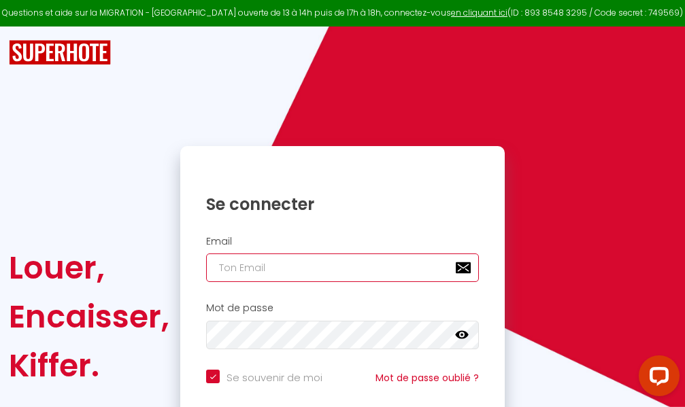
click at [369, 269] on input "email" at bounding box center [342, 268] width 273 height 29
type input "m"
checkbox input "true"
type input "ma"
checkbox input "true"
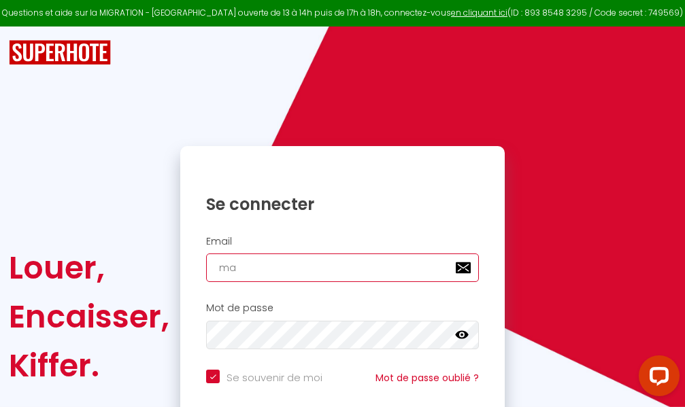
type input "mar"
checkbox input "true"
type input "marc"
checkbox input "true"
type input "marcd"
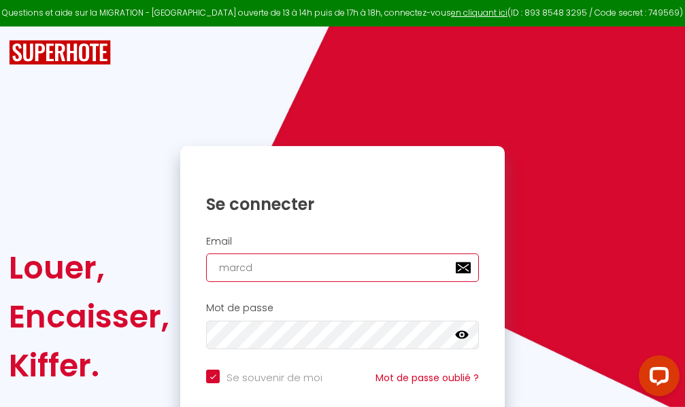
checkbox input "true"
type input "marcdp"
checkbox input "true"
type input "marcdpo"
checkbox input "true"
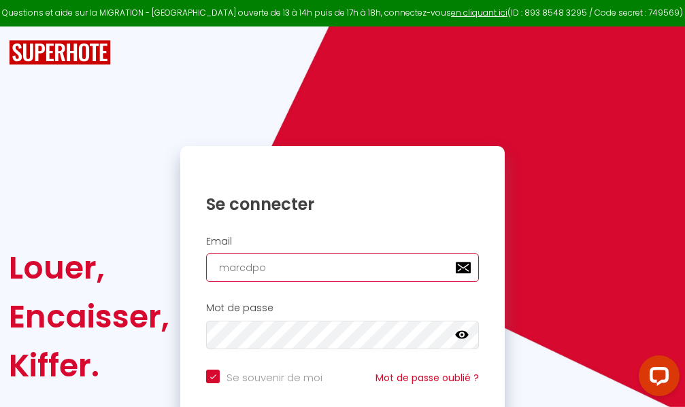
type input "marcdpoz"
checkbox input "true"
type input "marcdpoz."
checkbox input "true"
type input "marcdpoz.l"
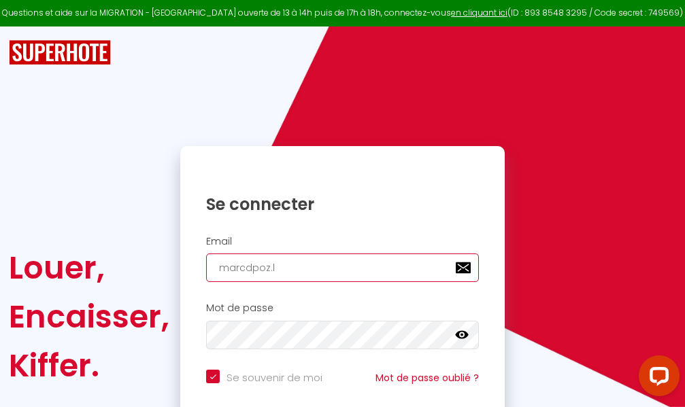
checkbox input "true"
type input "marcdpoz.lo"
checkbox input "true"
type input "marcdpoz.loc"
checkbox input "true"
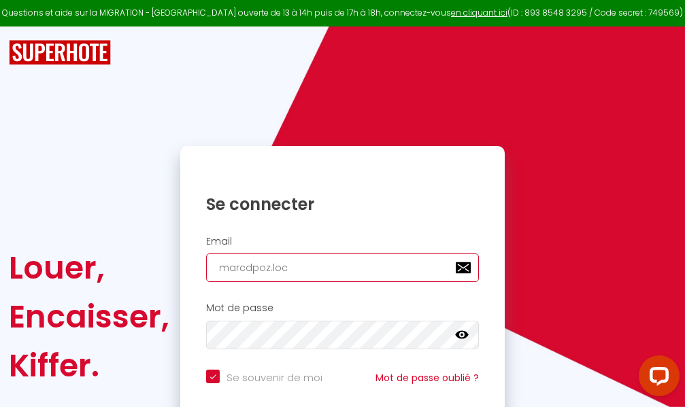
type input "marcdpoz.loca"
checkbox input "true"
type input "marcdpoz.locat"
checkbox input "true"
type input "marcdpoz.locati"
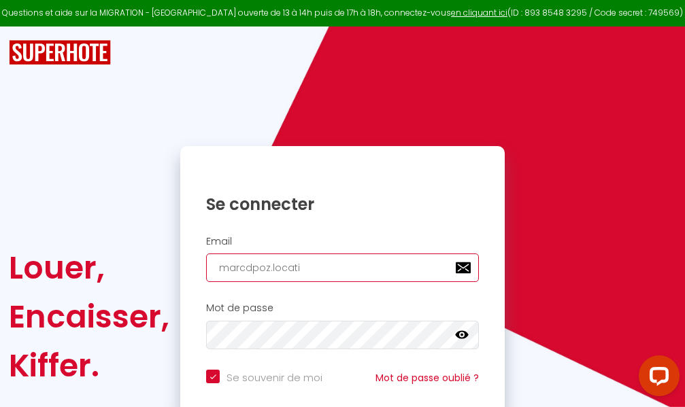
checkbox input "true"
type input "marcdpoz.locatio"
checkbox input "true"
type input "marcdpoz.location"
checkbox input "true"
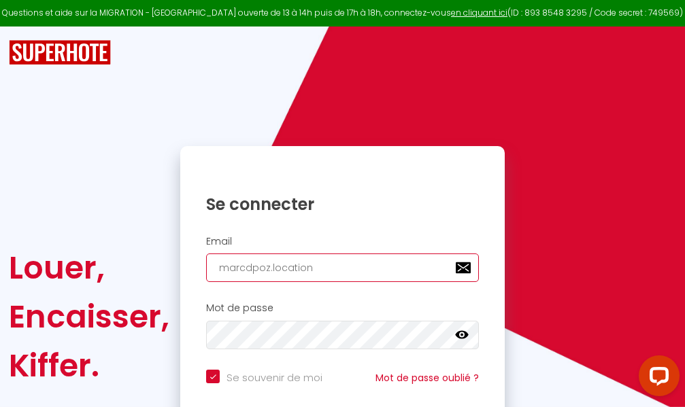
type input "marcdpoz.location@"
checkbox input "true"
type input "marcdpoz.location@g"
checkbox input "true"
type input "marcdpoz.location@gm"
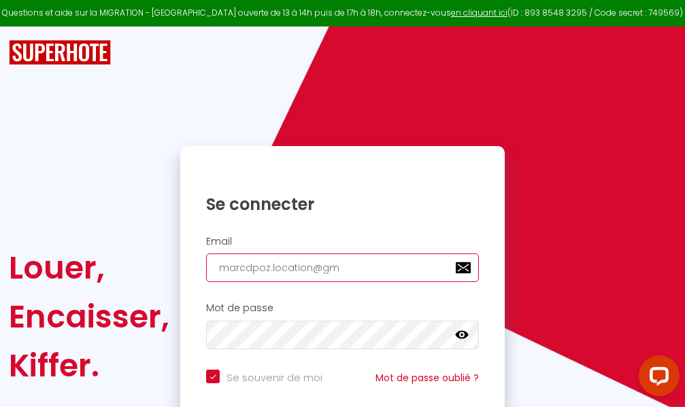
checkbox input "true"
type input "marcdpoz.location@gma"
checkbox input "true"
type input "marcdpoz.location@gmai"
checkbox input "true"
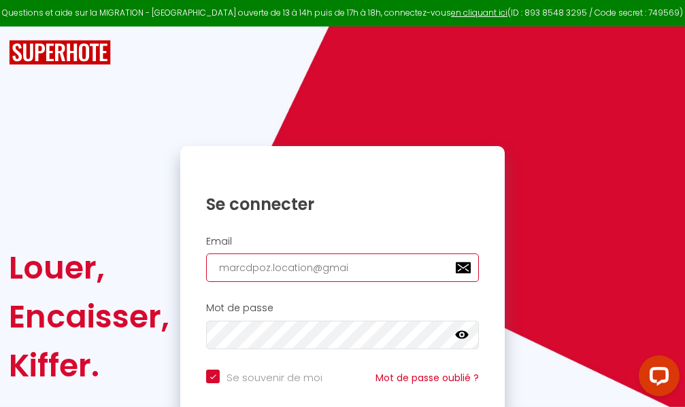
type input "[EMAIL_ADDRESS]"
checkbox input "true"
type input "[EMAIL_ADDRESS]."
checkbox input "true"
type input "marcdpoz.location@gmail.c"
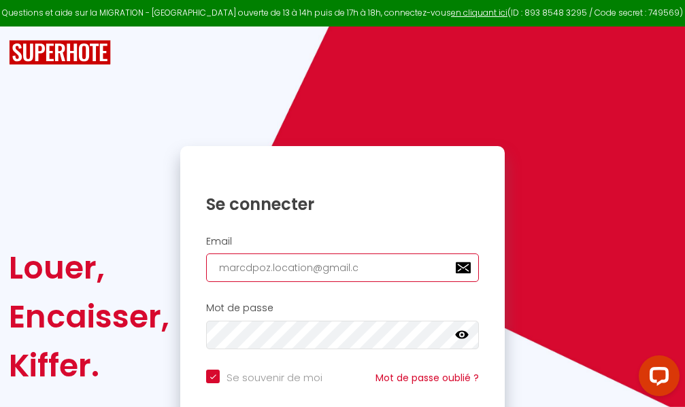
checkbox input "true"
type input "[EMAIL_ADDRESS][DOMAIN_NAME]"
checkbox input "true"
type input "[EMAIL_ADDRESS][DOMAIN_NAME]"
checkbox input "true"
